Goal: Task Accomplishment & Management: Use online tool/utility

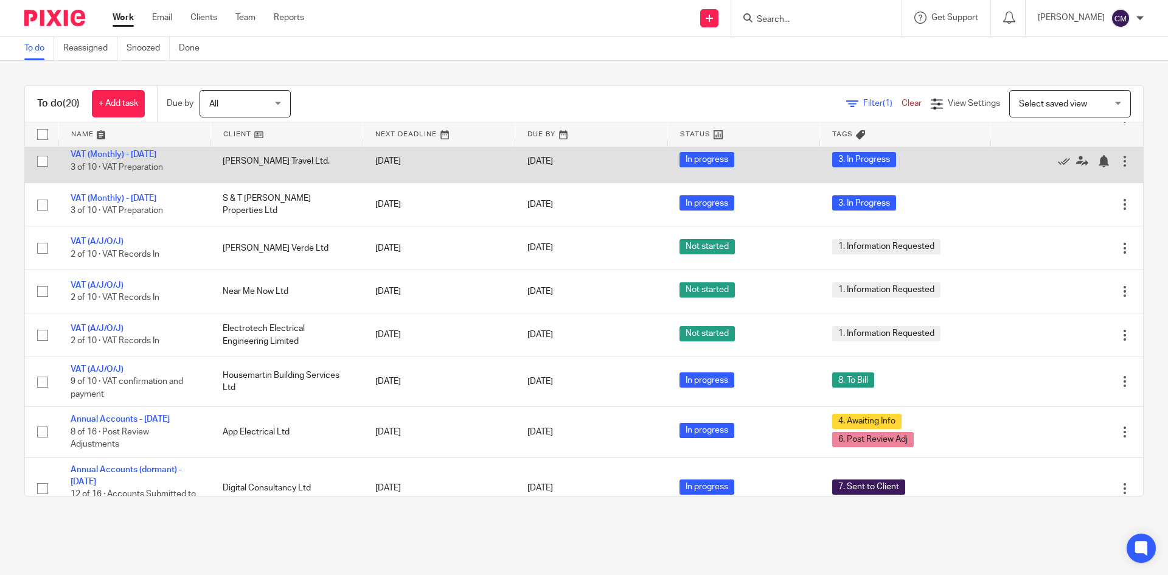
scroll to position [243, 0]
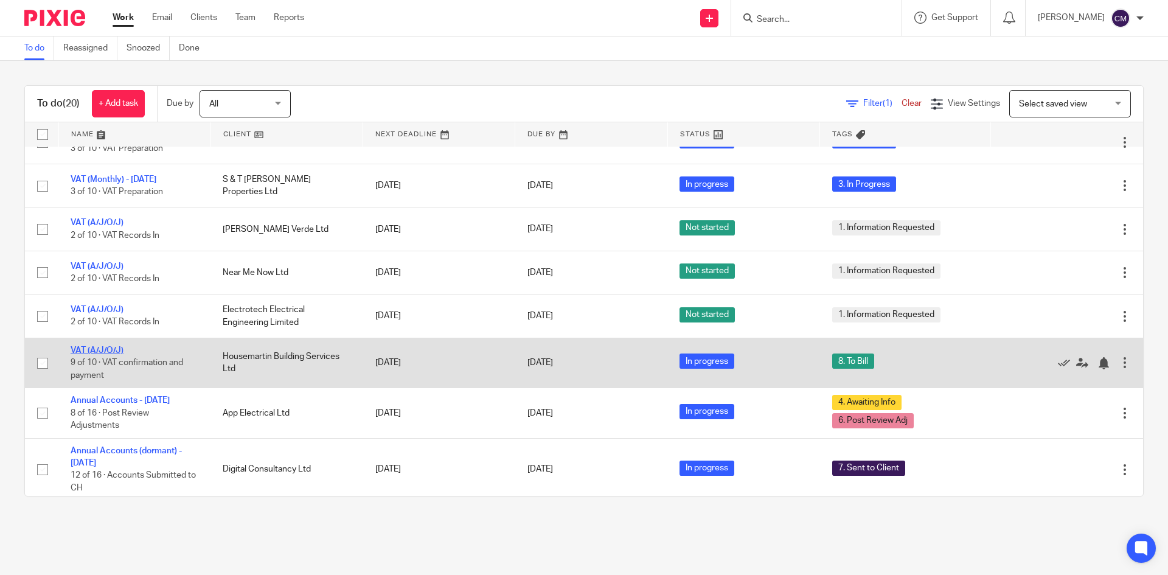
click at [97, 348] on link "VAT (A/J/O/J)" at bounding box center [97, 350] width 53 height 9
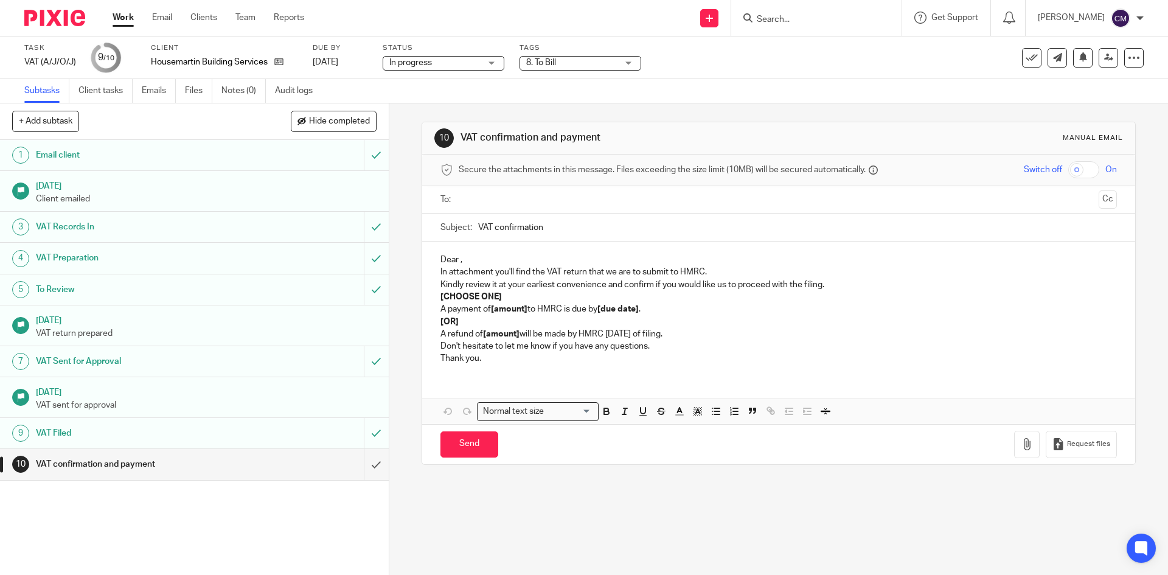
click at [564, 66] on span "8. To Bill" at bounding box center [571, 63] width 91 height 13
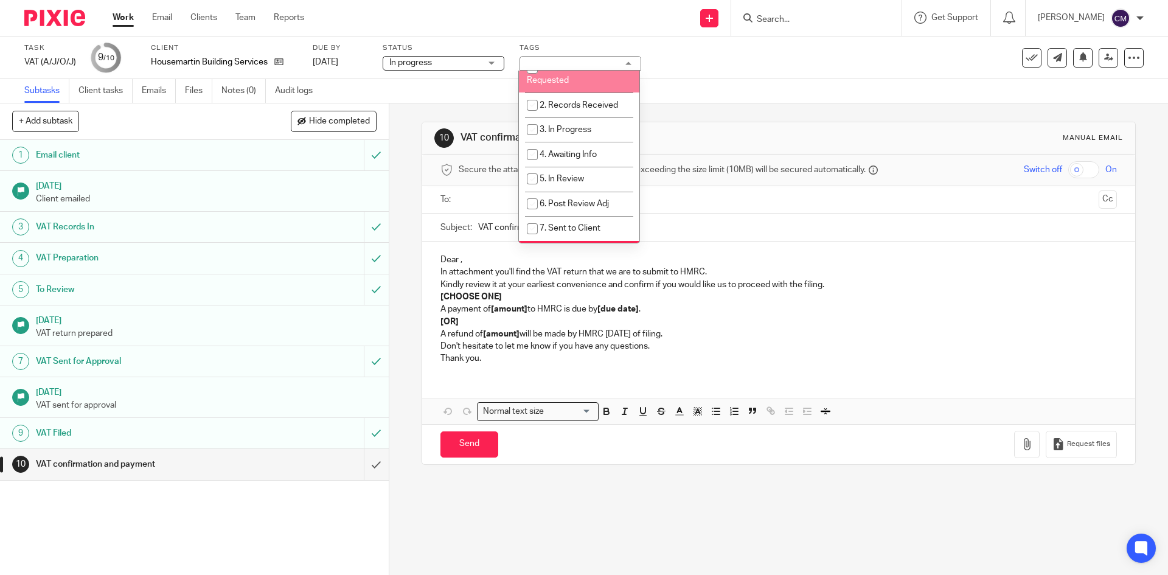
scroll to position [61, 0]
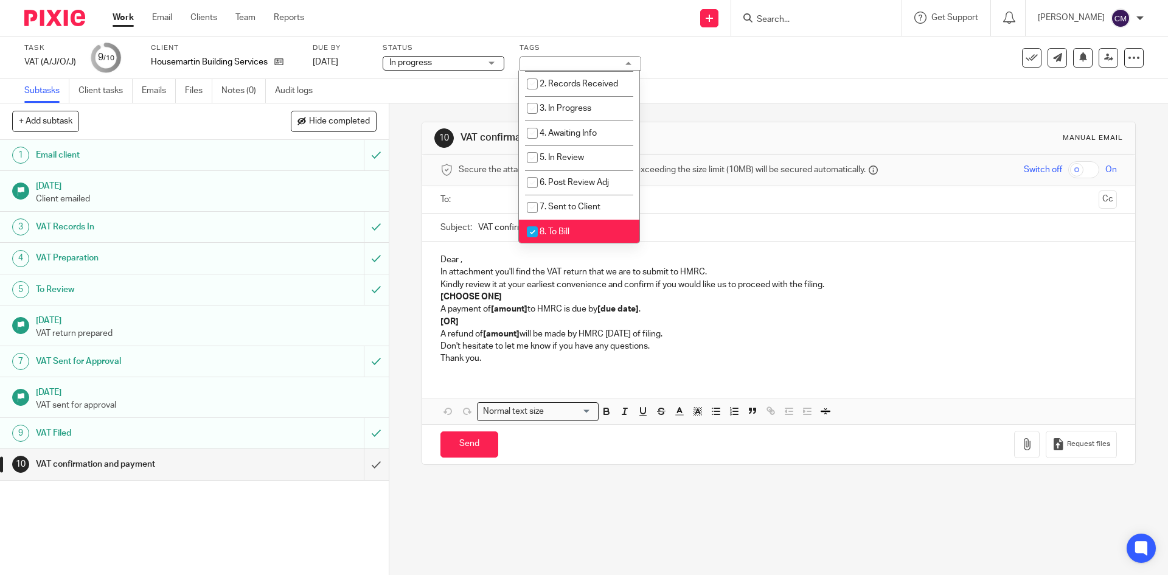
click at [550, 229] on span "8. To Bill" at bounding box center [555, 232] width 30 height 9
checkbox input "false"
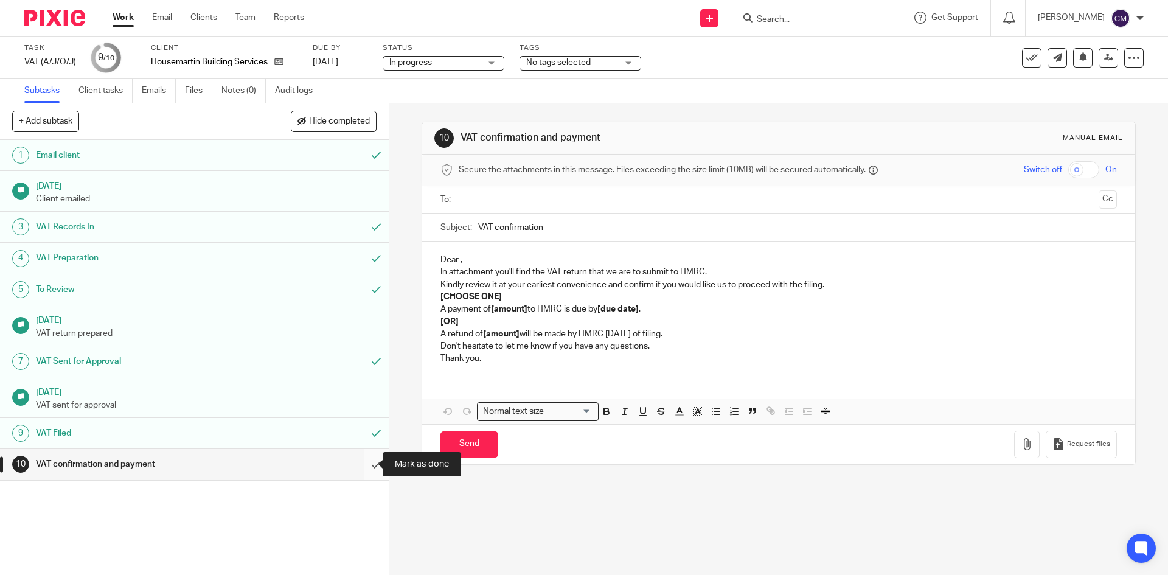
click at [374, 461] on input "submit" at bounding box center [194, 464] width 389 height 30
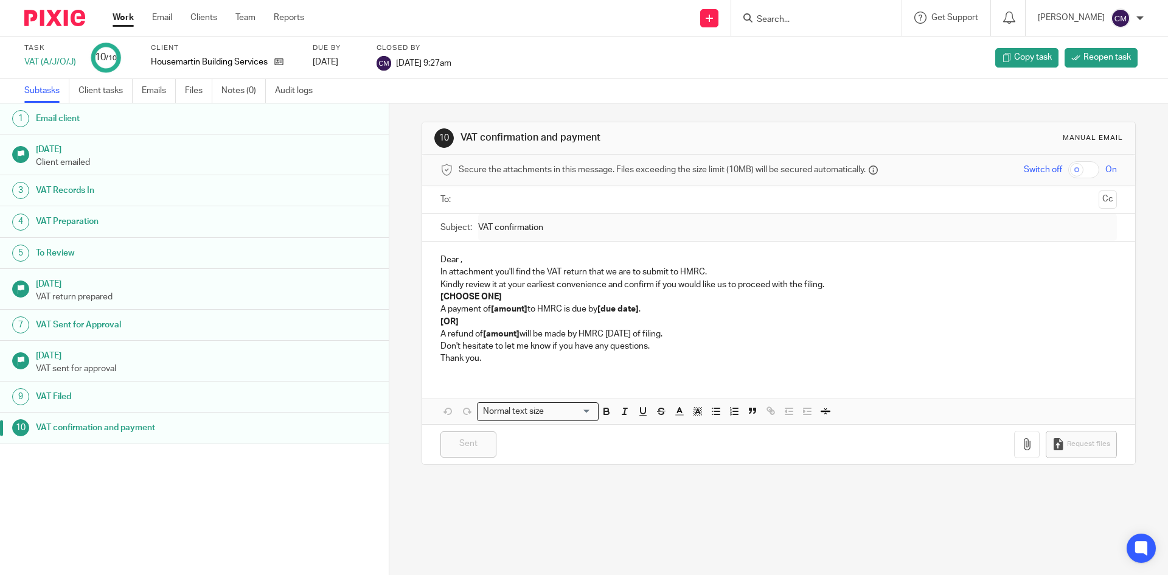
click at [123, 19] on link "Work" at bounding box center [123, 18] width 21 height 12
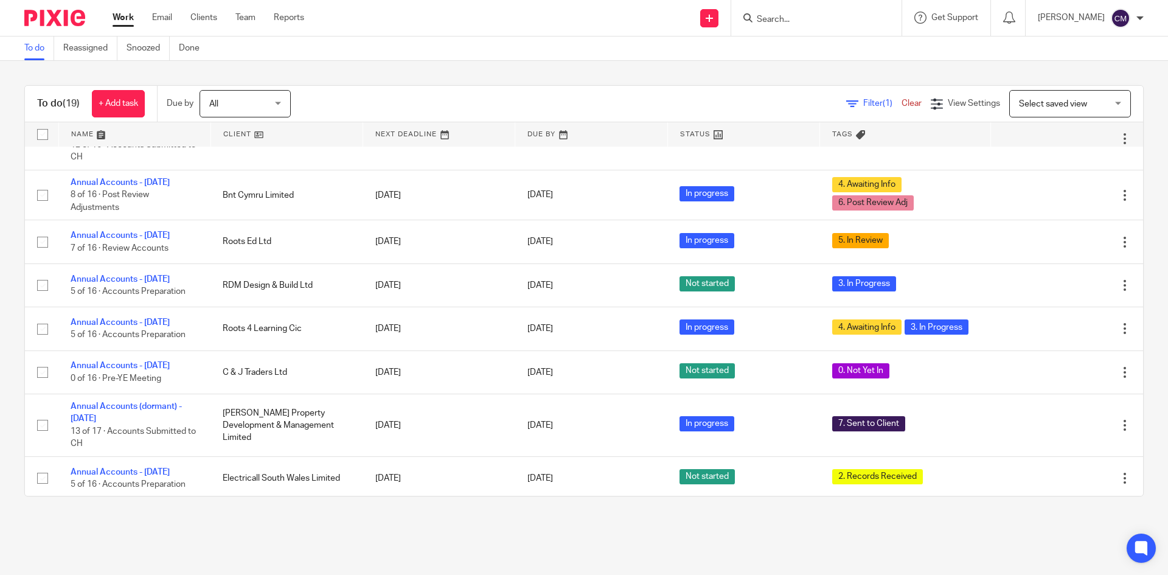
scroll to position [540, 0]
